Goal: Task Accomplishment & Management: Use online tool/utility

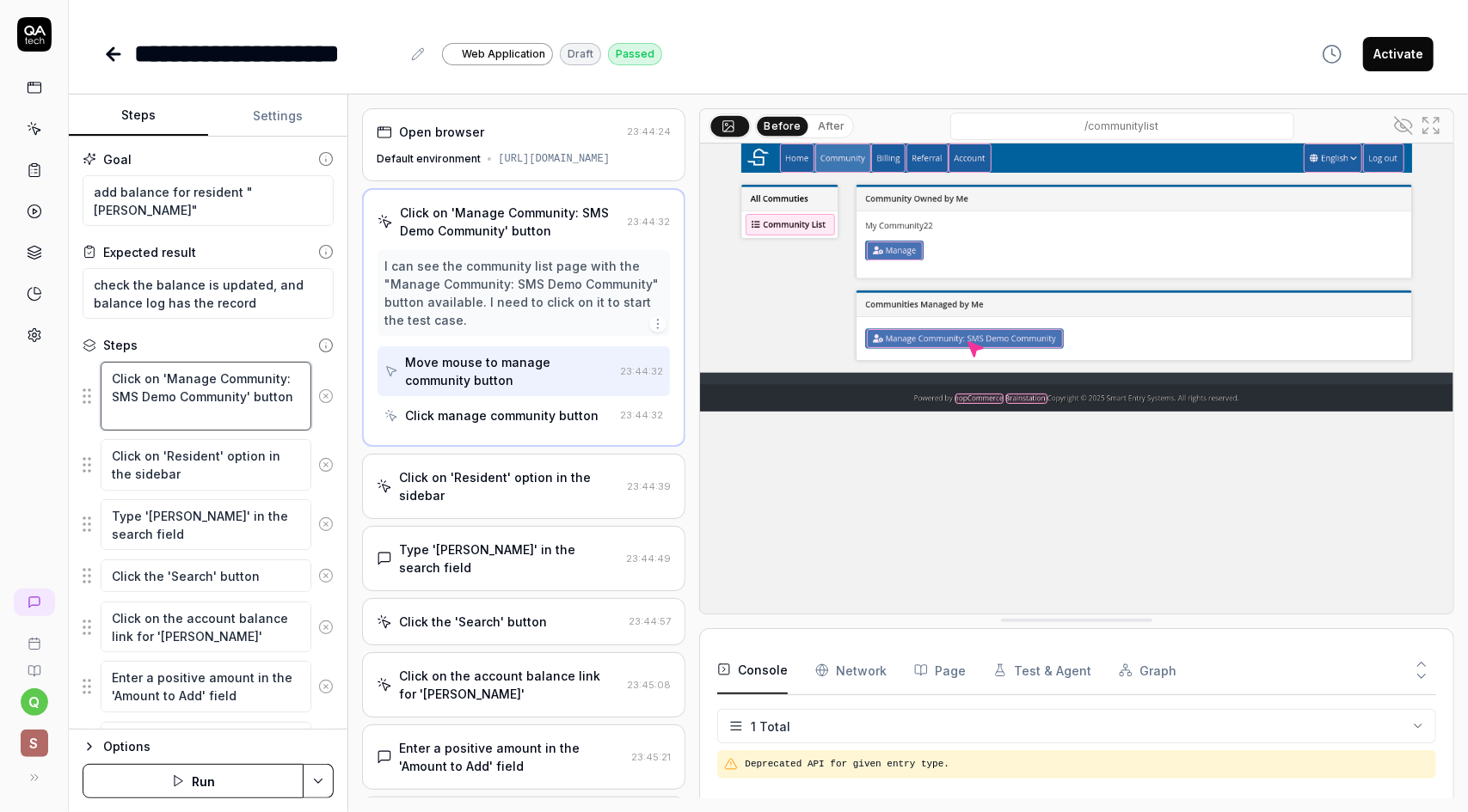
click at [252, 411] on textarea "Click on 'Manage Community: SMS Demo Community' button" at bounding box center [206, 396] width 210 height 69
click at [203, 483] on textarea "Click on 'Resident' option in the sidebar" at bounding box center [206, 464] width 210 height 50
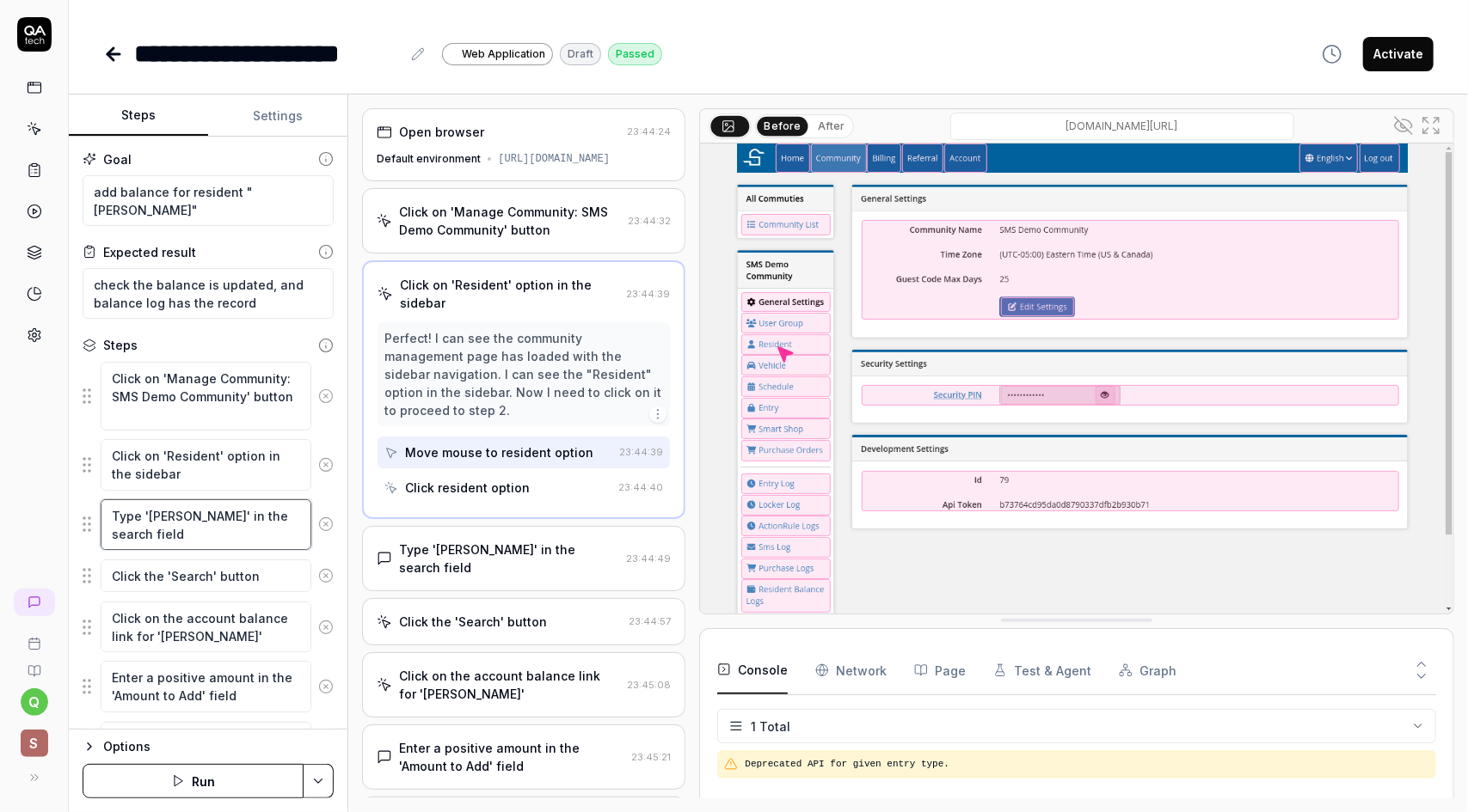
click at [204, 538] on textarea "Type '[PERSON_NAME]' in the search field" at bounding box center [206, 524] width 210 height 50
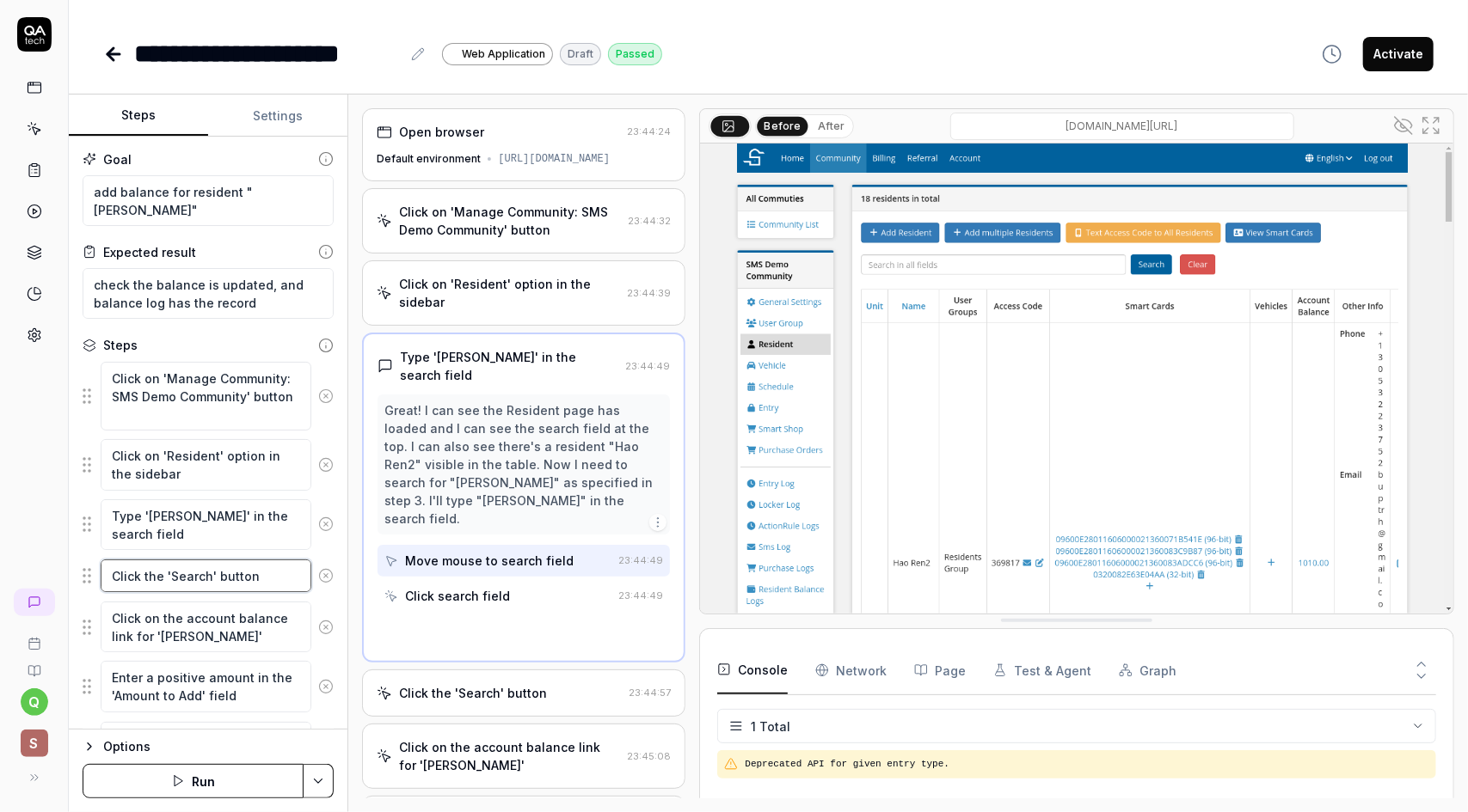
click at [223, 575] on textarea "Click the 'Search' button" at bounding box center [206, 576] width 210 height 33
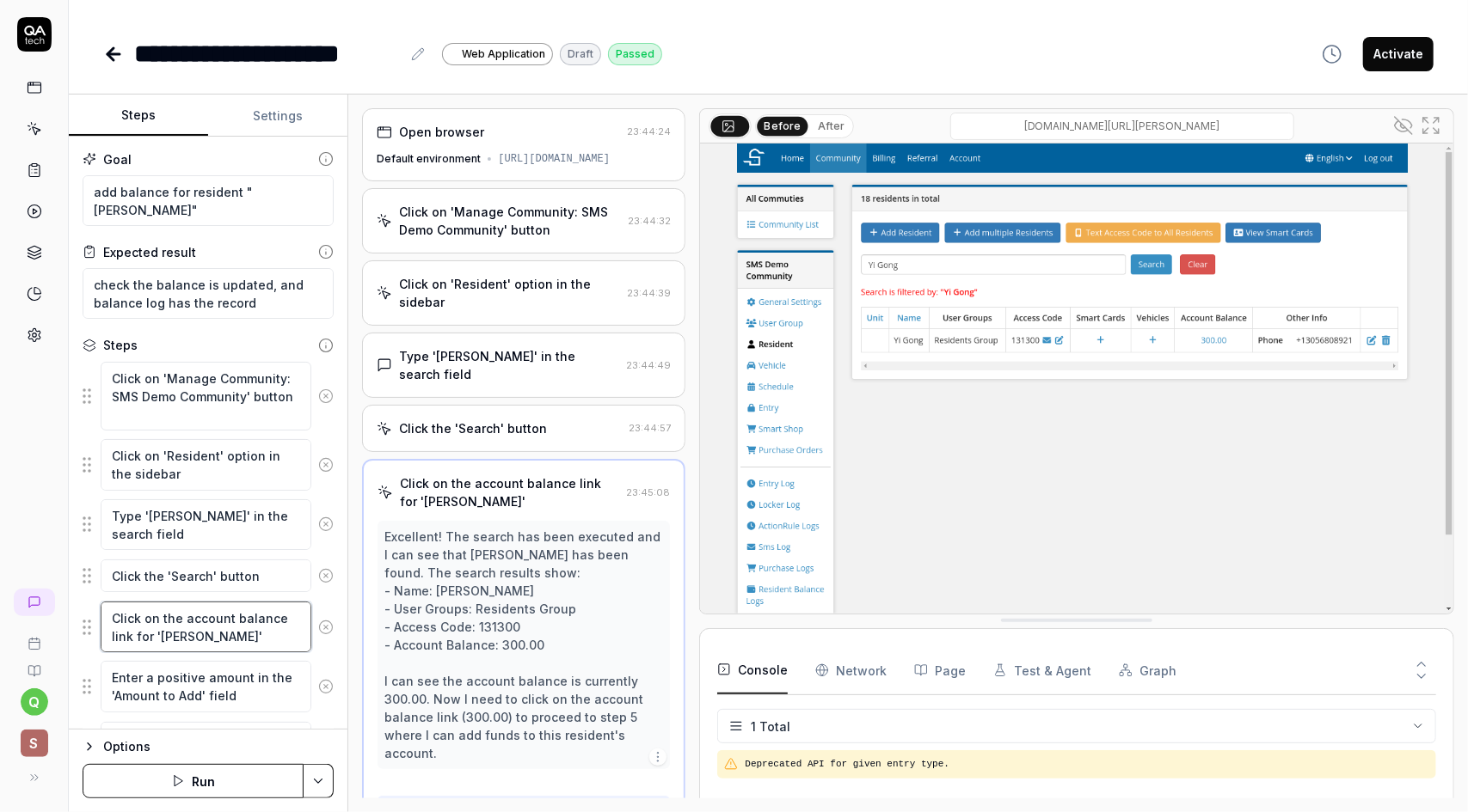
click at [236, 621] on textarea "Click on the account balance link for '[PERSON_NAME]'" at bounding box center [206, 626] width 210 height 50
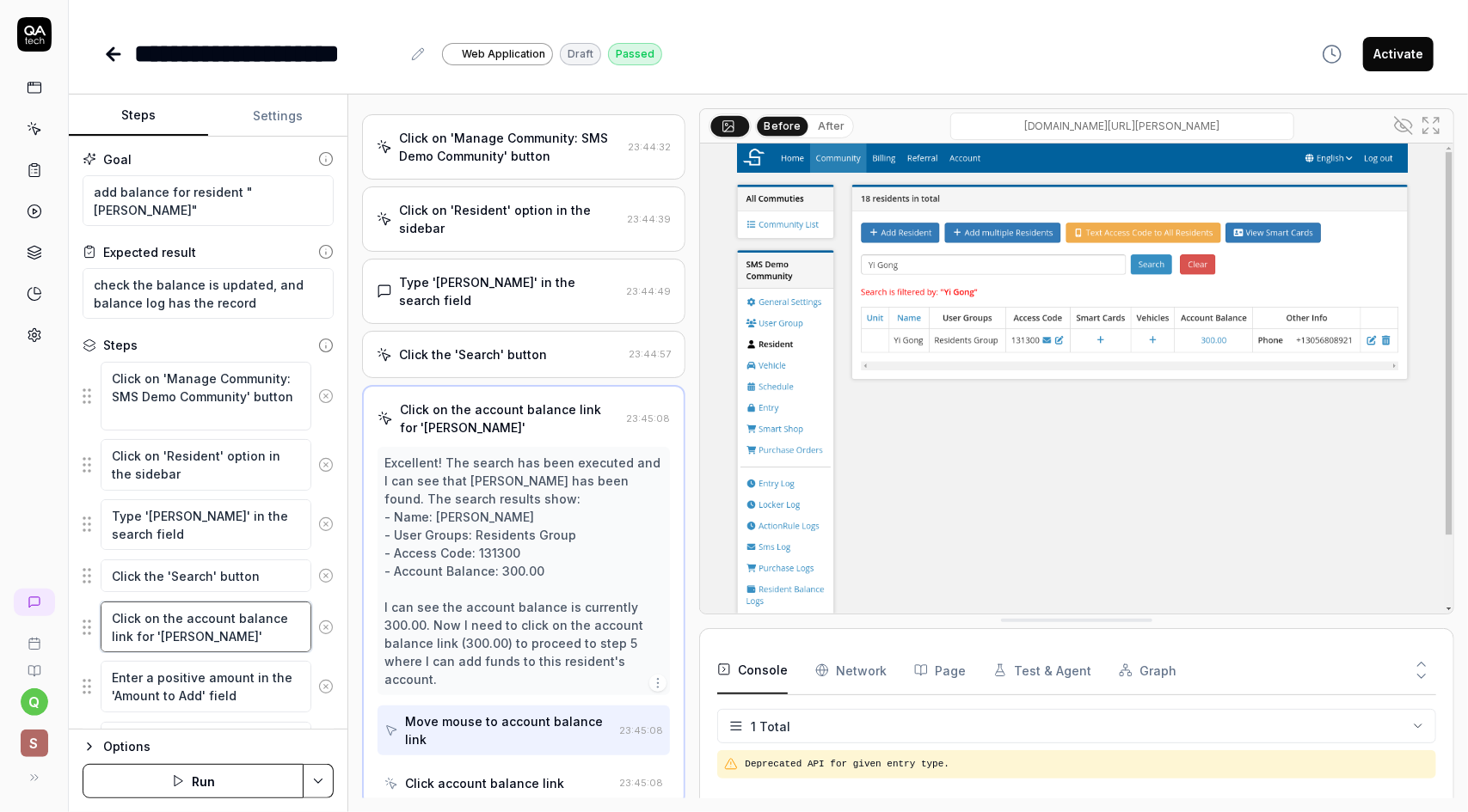
scroll to position [76, 0]
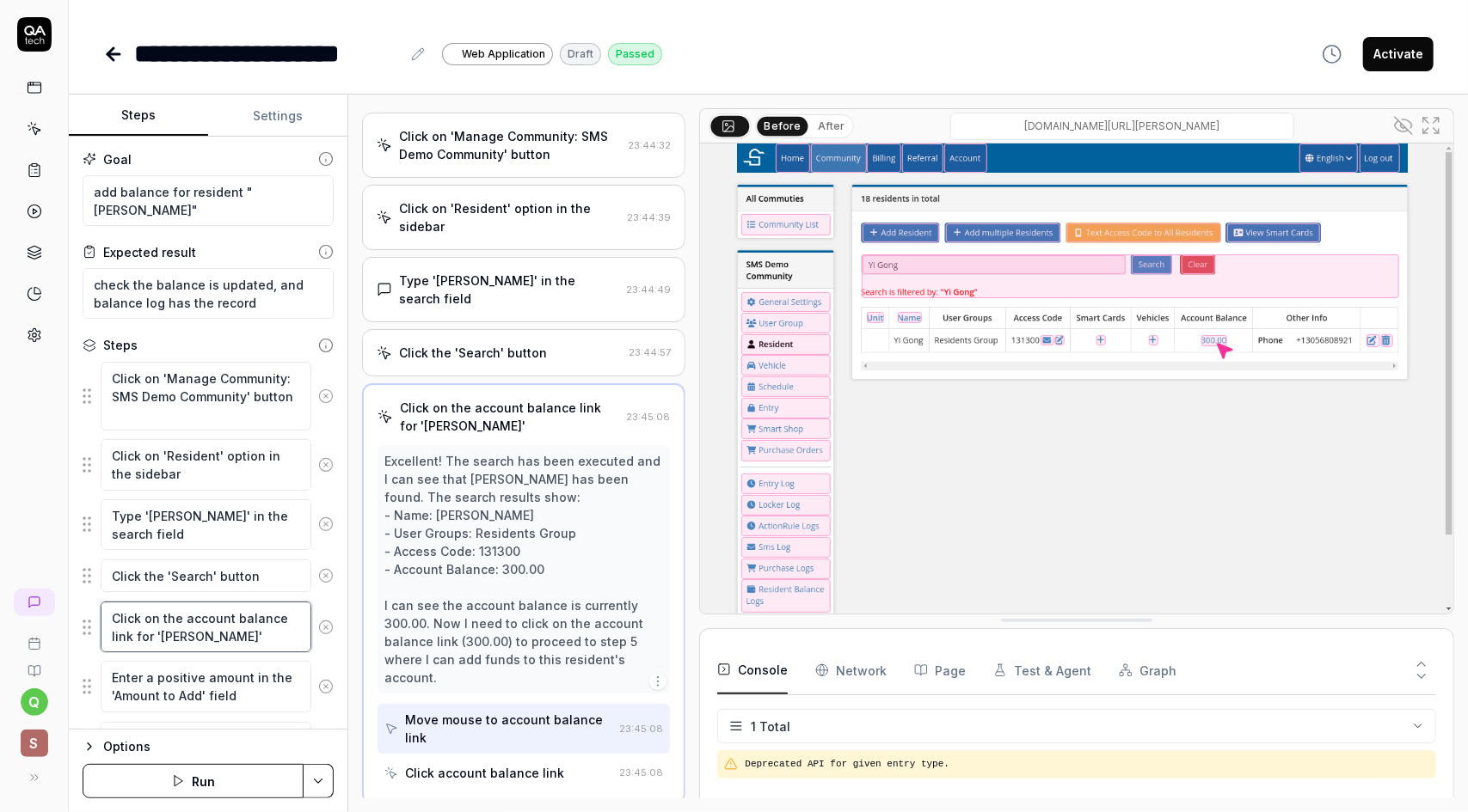
drag, startPoint x: 227, startPoint y: 636, endPoint x: 162, endPoint y: 626, distance: 65.8
click at [162, 626] on textarea "Click on the account balance link for '[PERSON_NAME]'" at bounding box center [206, 626] width 210 height 50
click at [189, 632] on textarea "Click on the account balance link for '[PERSON_NAME]'" at bounding box center [206, 626] width 210 height 50
drag, startPoint x: 209, startPoint y: 632, endPoint x: 174, endPoint y: 629, distance: 35.1
click at [174, 629] on textarea "Click on the account balance link for '[PERSON_NAME]'" at bounding box center [206, 626] width 210 height 50
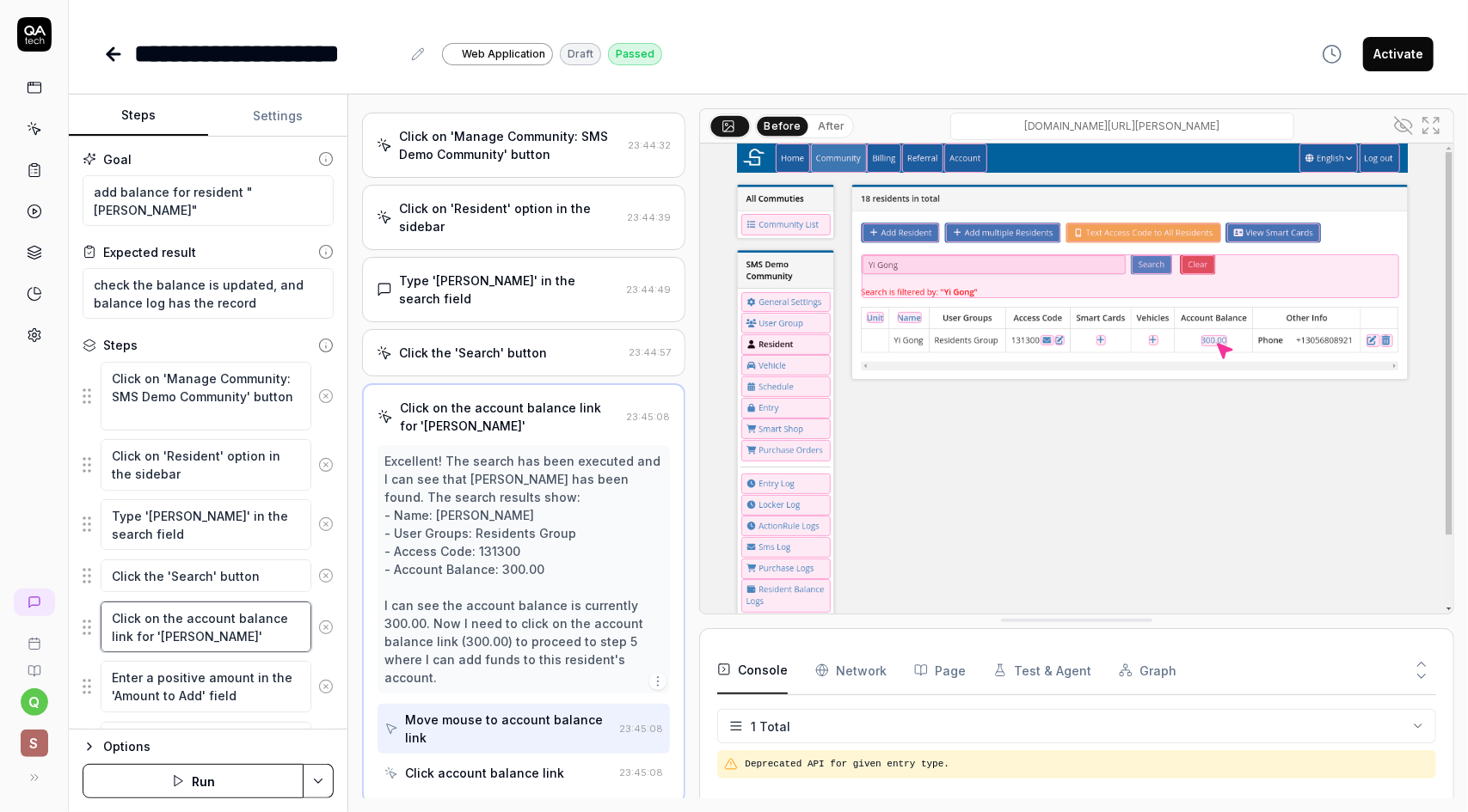
click at [242, 632] on textarea "Click on the account balance link for '[PERSON_NAME]'" at bounding box center [206, 626] width 210 height 50
click at [242, 629] on textarea "Click on the account balance link for '[PERSON_NAME]'" at bounding box center [206, 626] width 210 height 50
click at [232, 678] on textarea "Enter a positive amount in the 'Amount to Add' field" at bounding box center [206, 686] width 210 height 50
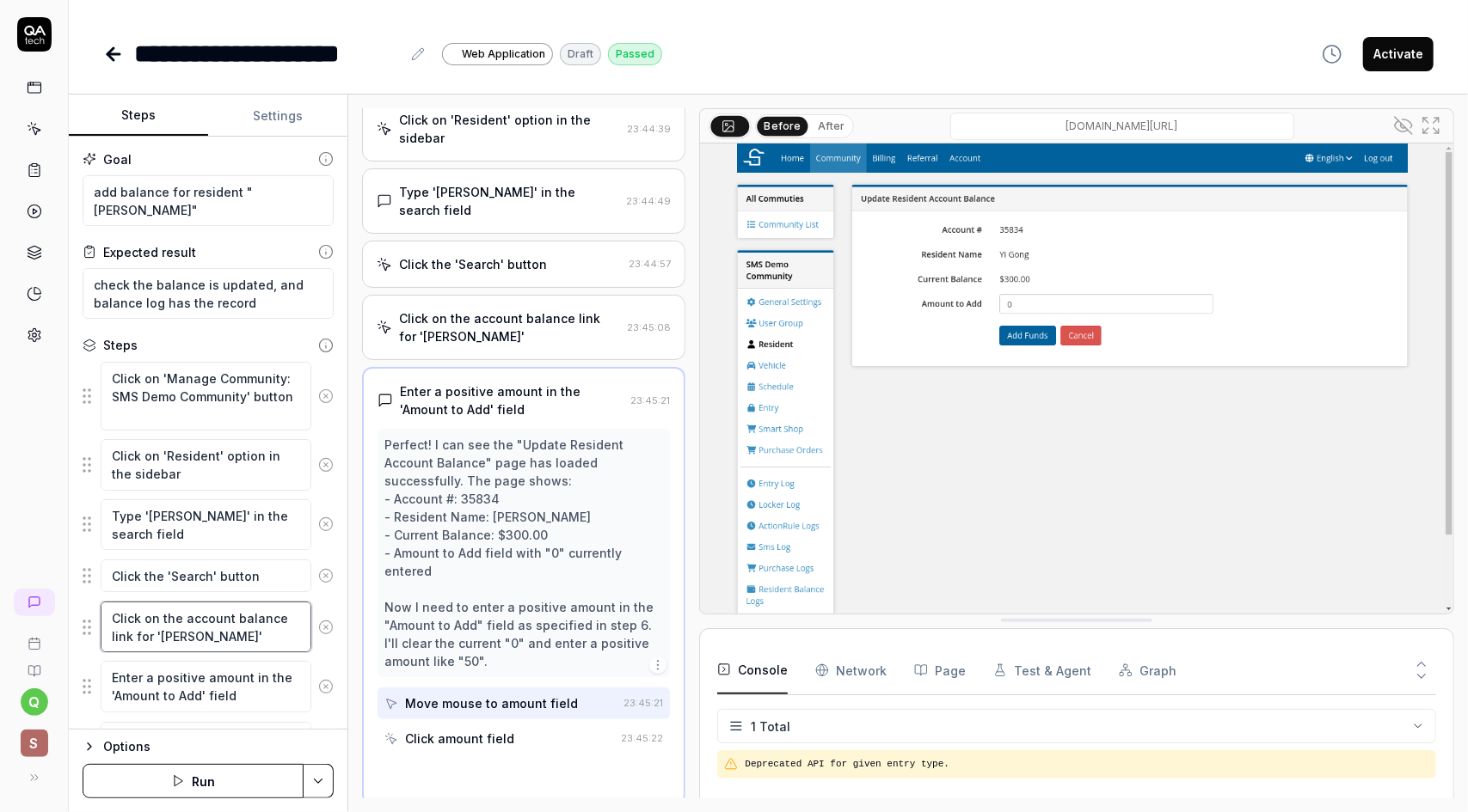
click at [202, 636] on textarea "Click on the account balance link for '[PERSON_NAME]'" at bounding box center [206, 626] width 210 height 50
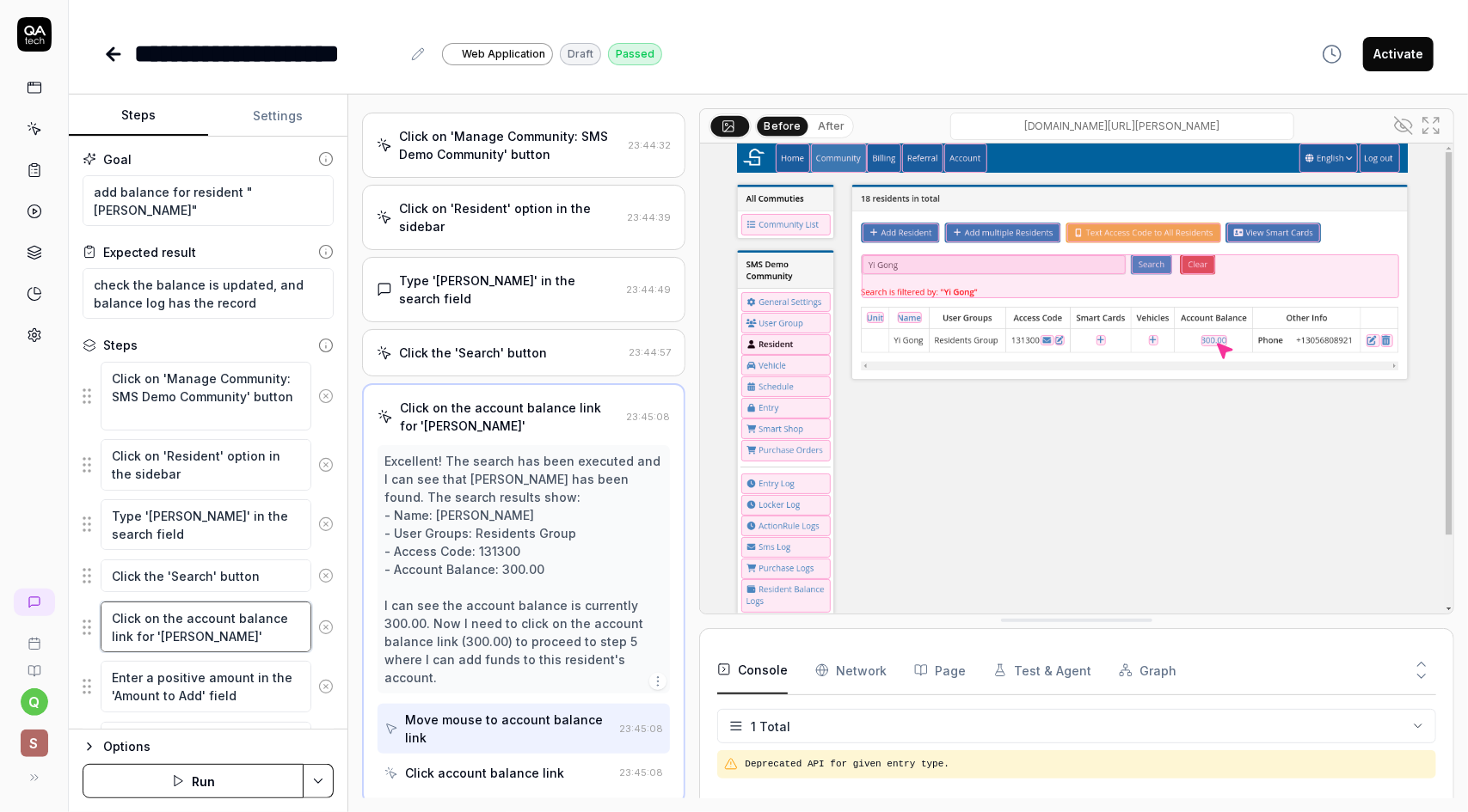
drag, startPoint x: 201, startPoint y: 639, endPoint x: 160, endPoint y: 632, distance: 41.6
click at [160, 632] on textarea "Click on the account balance link for '[PERSON_NAME]'" at bounding box center [206, 626] width 210 height 50
click at [246, 614] on textarea "Click on the account balance link for '[PERSON_NAME]'" at bounding box center [206, 626] width 210 height 50
type textarea "*"
